Goal: Find specific page/section: Find specific page/section

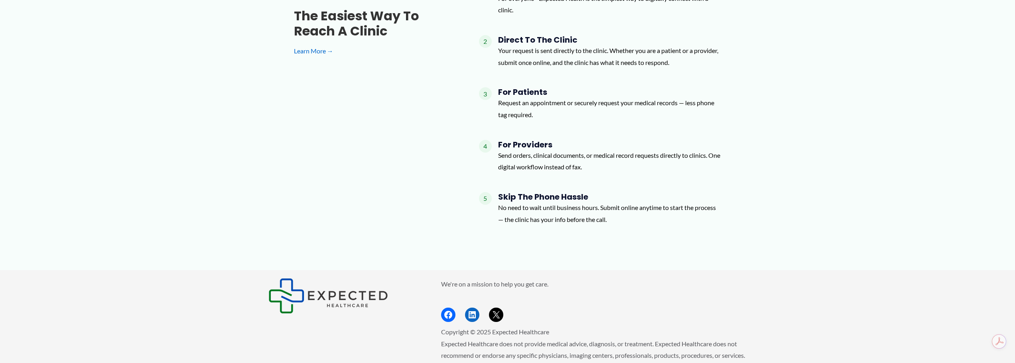
scroll to position [1032, 0]
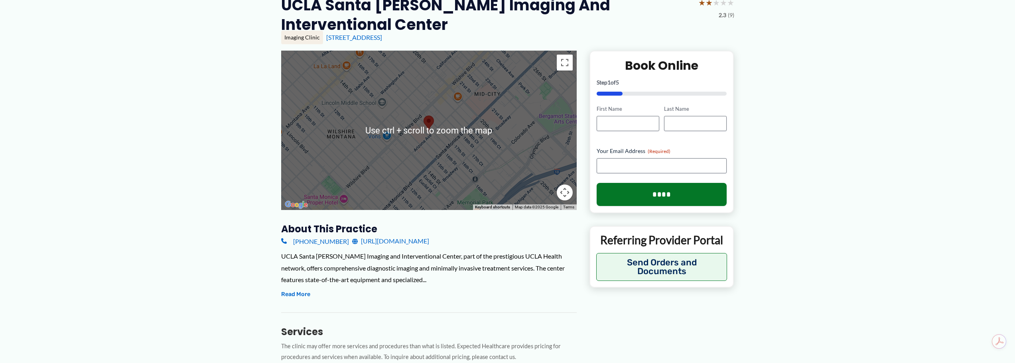
scroll to position [120, 0]
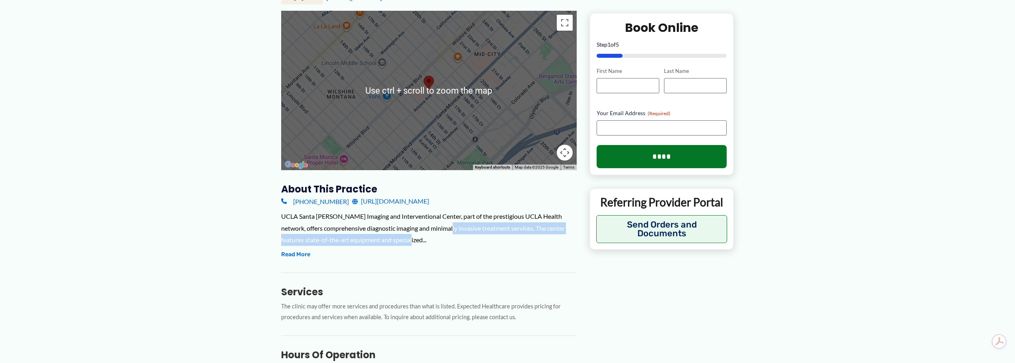
drag, startPoint x: 447, startPoint y: 227, endPoint x: 486, endPoint y: 242, distance: 42.8
click at [486, 242] on div "UCLA Santa Monica Imaging and Interventional Center, part of the prestigious UC…" at bounding box center [428, 228] width 295 height 35
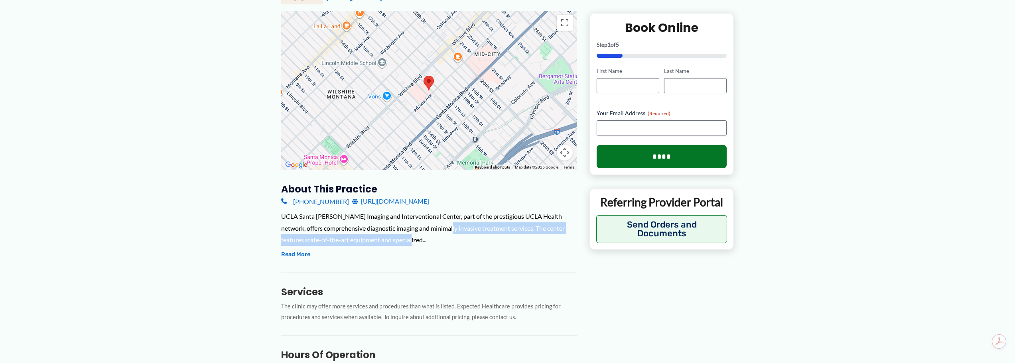
click at [519, 241] on div "UCLA Santa Monica Imaging and Interventional Center, part of the prestigious UC…" at bounding box center [428, 228] width 295 height 35
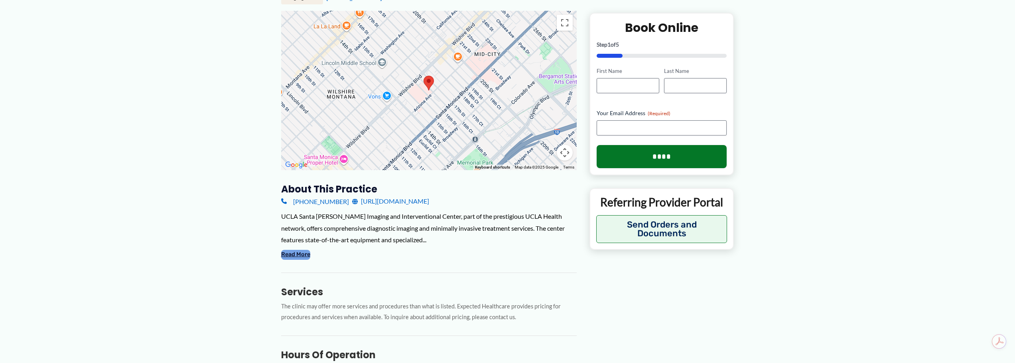
click at [306, 256] on button "Read More" at bounding box center [295, 255] width 29 height 10
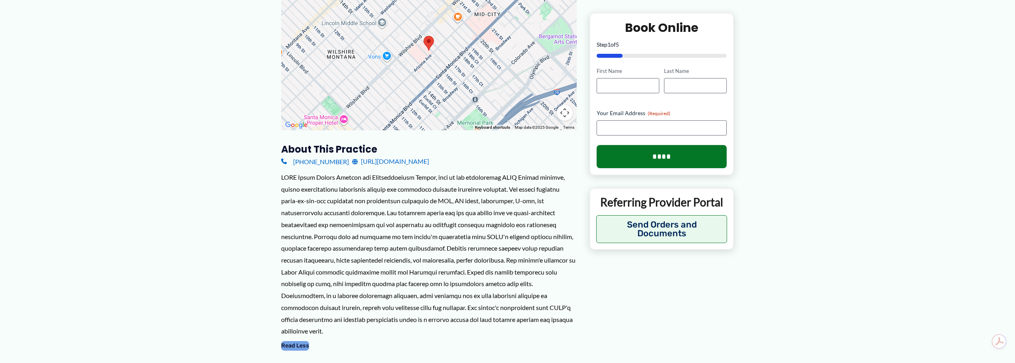
scroll to position [199, 0]
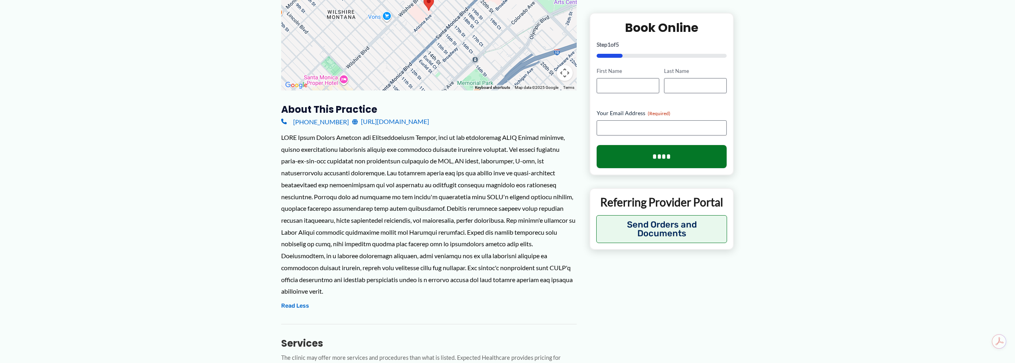
click at [427, 262] on div at bounding box center [428, 215] width 295 height 166
drag, startPoint x: 346, startPoint y: 263, endPoint x: 449, endPoint y: 272, distance: 103.3
click at [449, 272] on div at bounding box center [428, 215] width 295 height 166
click at [453, 273] on div at bounding box center [428, 215] width 295 height 166
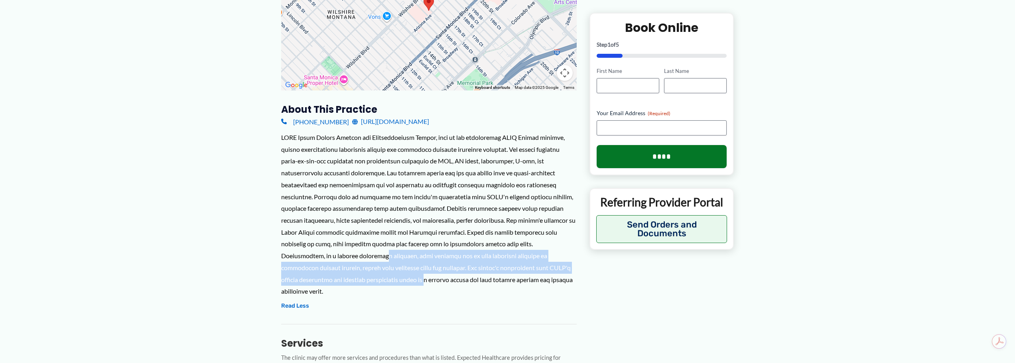
drag, startPoint x: 340, startPoint y: 258, endPoint x: 380, endPoint y: 287, distance: 49.9
click at [375, 285] on div at bounding box center [428, 215] width 295 height 166
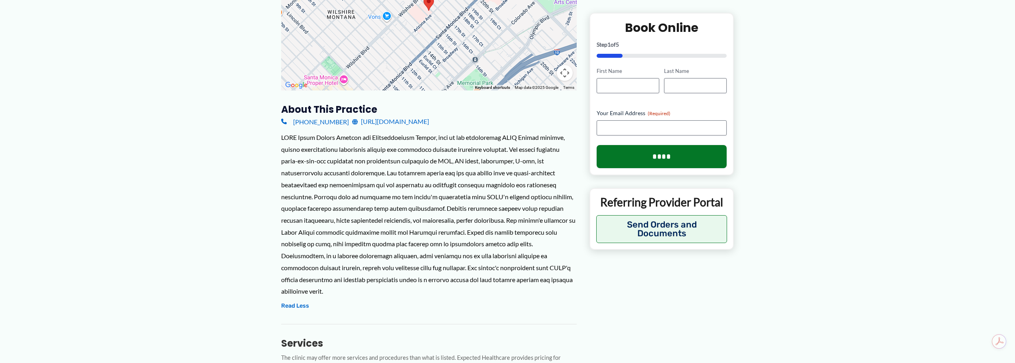
click at [382, 287] on div "UCLA Santa Monica Imaging and Interventional Center, part of the prestigious UC…" at bounding box center [428, 222] width 295 height 180
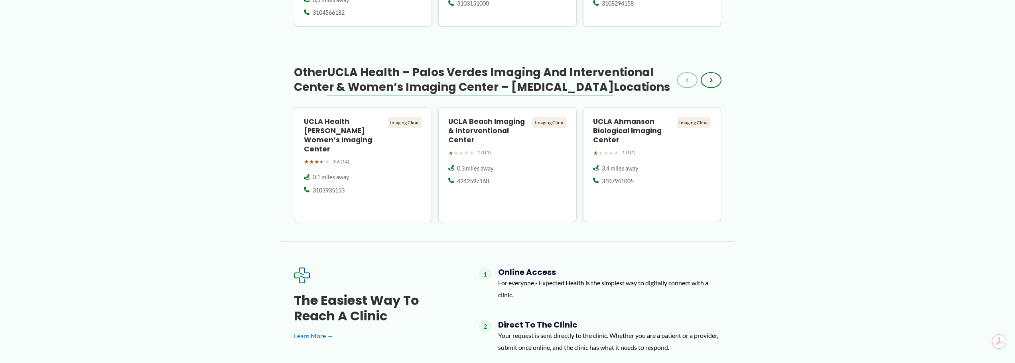
scroll to position [1196, 0]
